Goal: Task Accomplishment & Management: Use online tool/utility

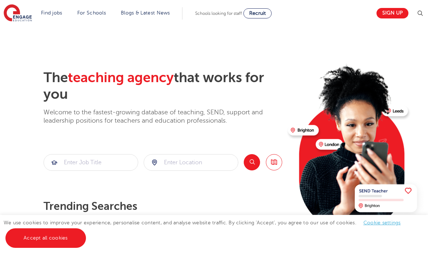
click at [35, 238] on link "Accept all cookies" at bounding box center [45, 239] width 80 height 20
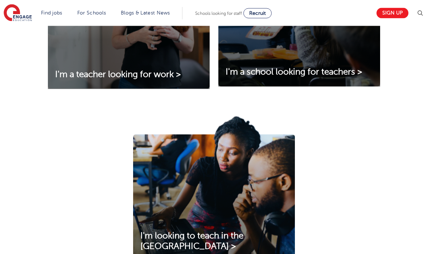
scroll to position [325, 0]
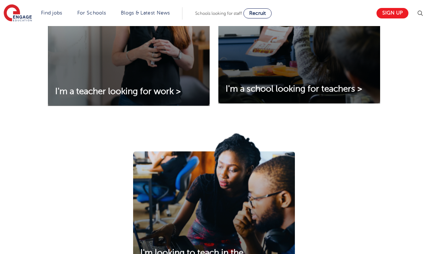
click at [79, 95] on span "I'm a teacher looking for work >" at bounding box center [118, 92] width 126 height 10
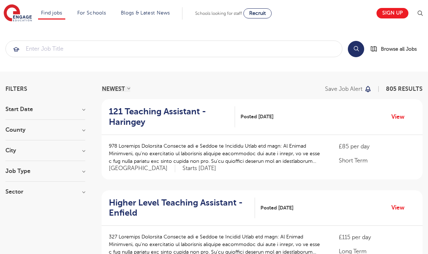
click at [22, 153] on h3 "City" at bounding box center [45, 151] width 80 height 6
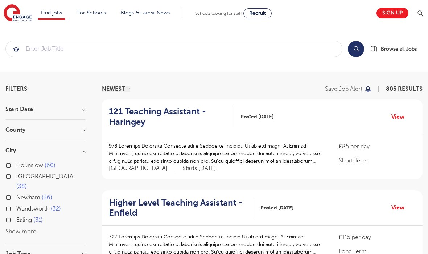
click at [16, 204] on label "Wandsworth 32" at bounding box center [38, 208] width 45 height 9
click at [16, 206] on input "Wandsworth 32" at bounding box center [18, 208] width 5 height 5
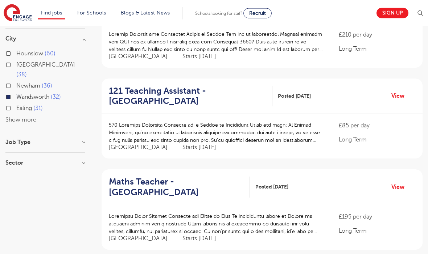
scroll to position [112, 0]
click at [16, 140] on h3 "Job Type" at bounding box center [45, 143] width 80 height 6
click at [16, 163] on label "Daily Supply 1" at bounding box center [36, 167] width 40 height 9
click at [16, 165] on input "Daily Supply 1" at bounding box center [18, 167] width 5 height 5
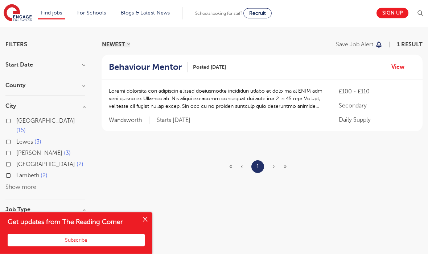
scroll to position [45, 0]
click at [128, 62] on h2 "Behaviour Mentor" at bounding box center [145, 67] width 73 height 11
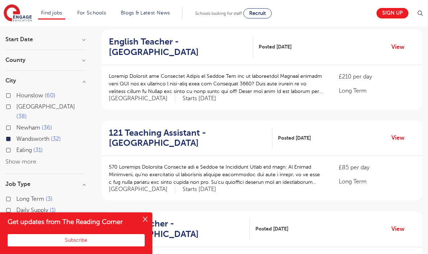
scroll to position [138, 0]
